Goal: Task Accomplishment & Management: Use online tool/utility

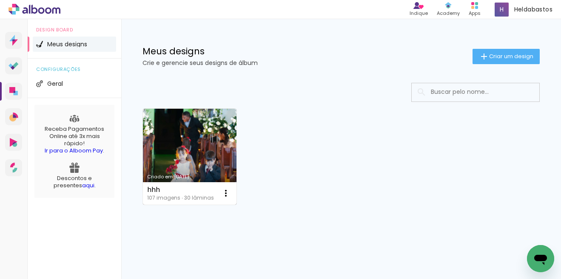
click at [195, 163] on link "Criado em [DATE]" at bounding box center [190, 157] width 94 height 96
